Goal: Information Seeking & Learning: Learn about a topic

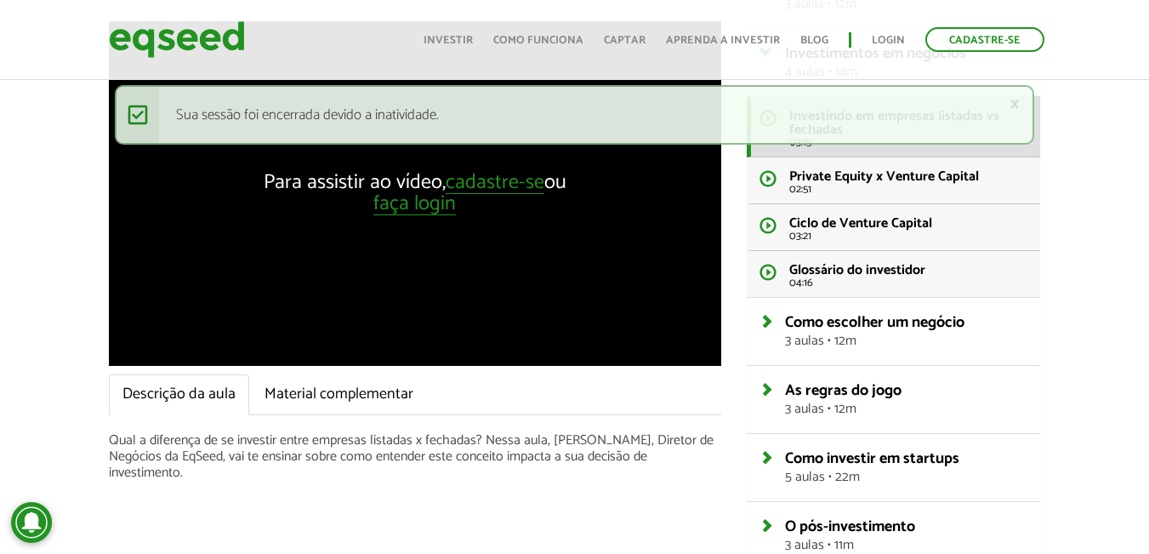
scroll to position [113, 0]
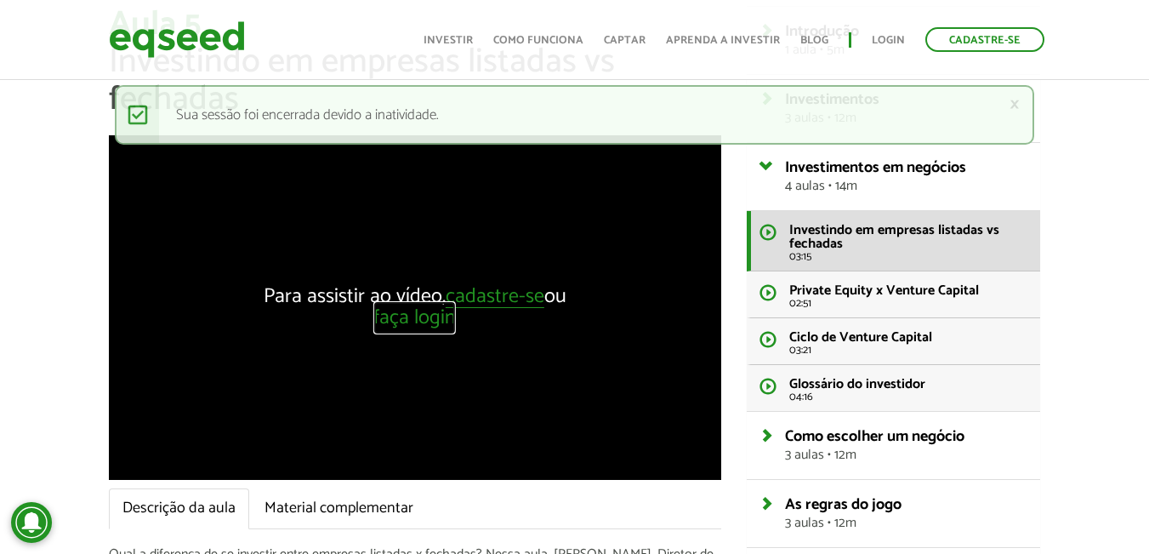
click at [447, 320] on link "faça login" at bounding box center [414, 318] width 83 height 21
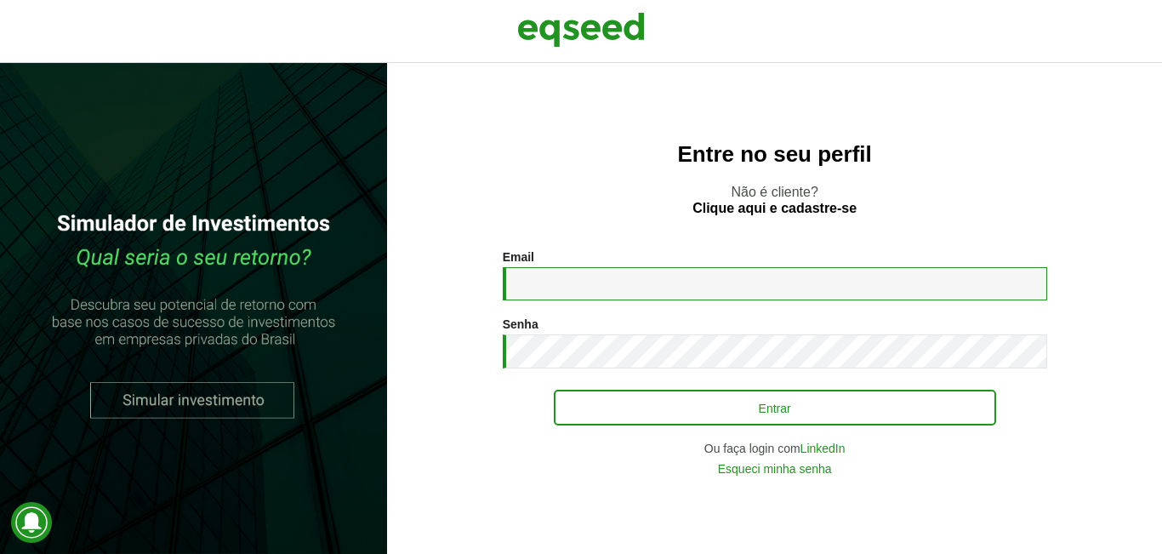
type input "**********"
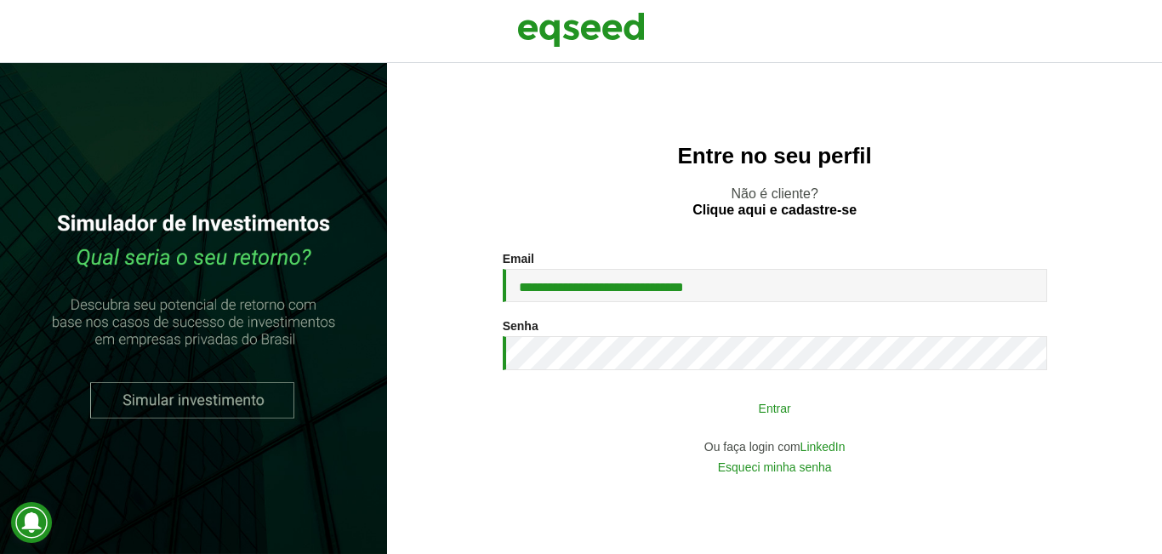
click at [703, 403] on button "Entrar" at bounding box center [775, 407] width 442 height 32
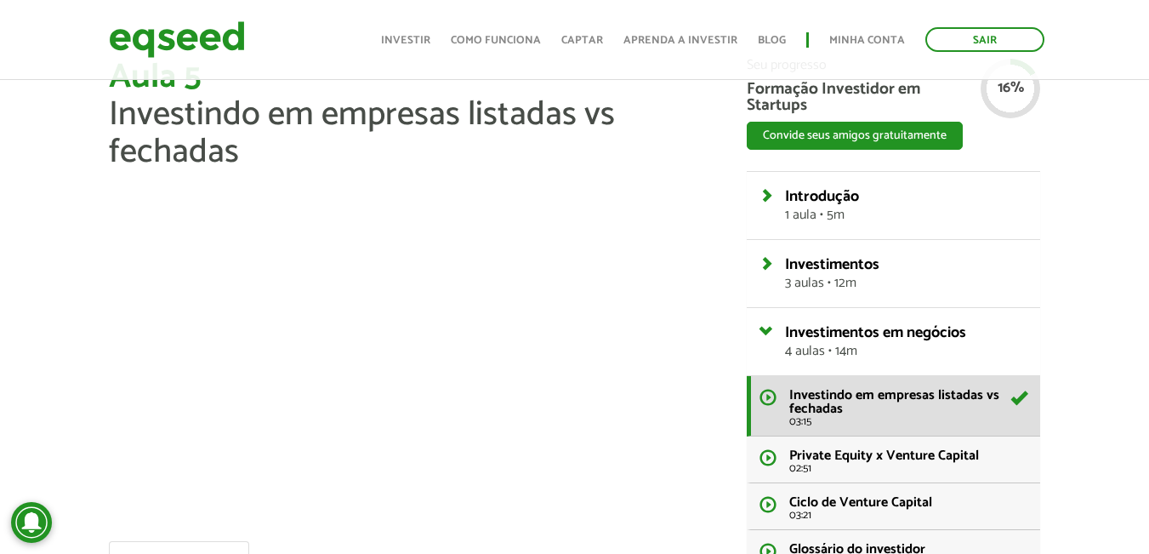
scroll to position [113, 0]
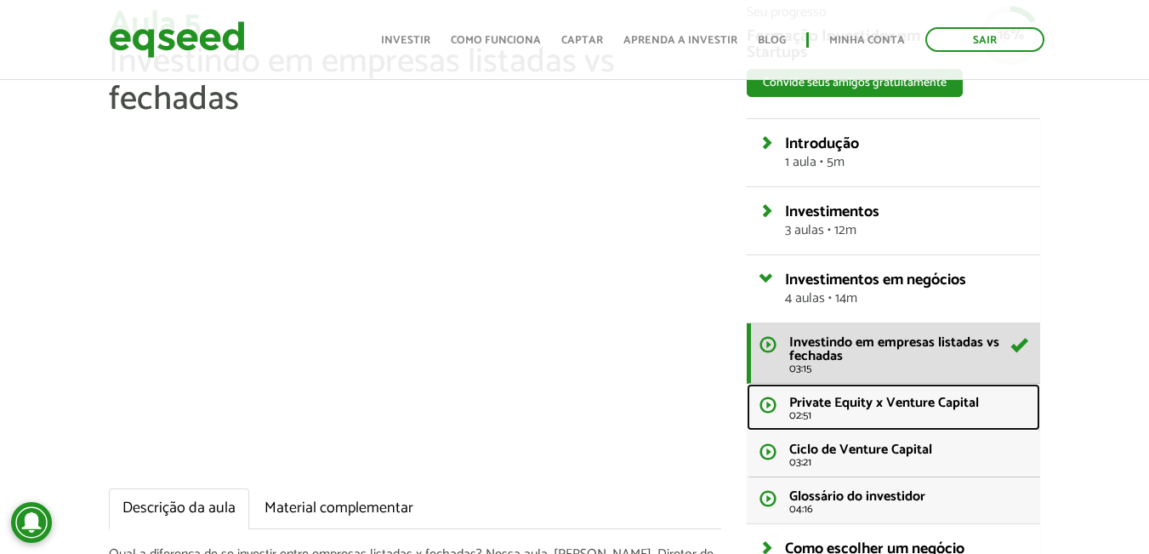
click at [866, 401] on span "Private Equity x Venture Capital" at bounding box center [884, 402] width 190 height 23
